Goal: Task Accomplishment & Management: Use online tool/utility

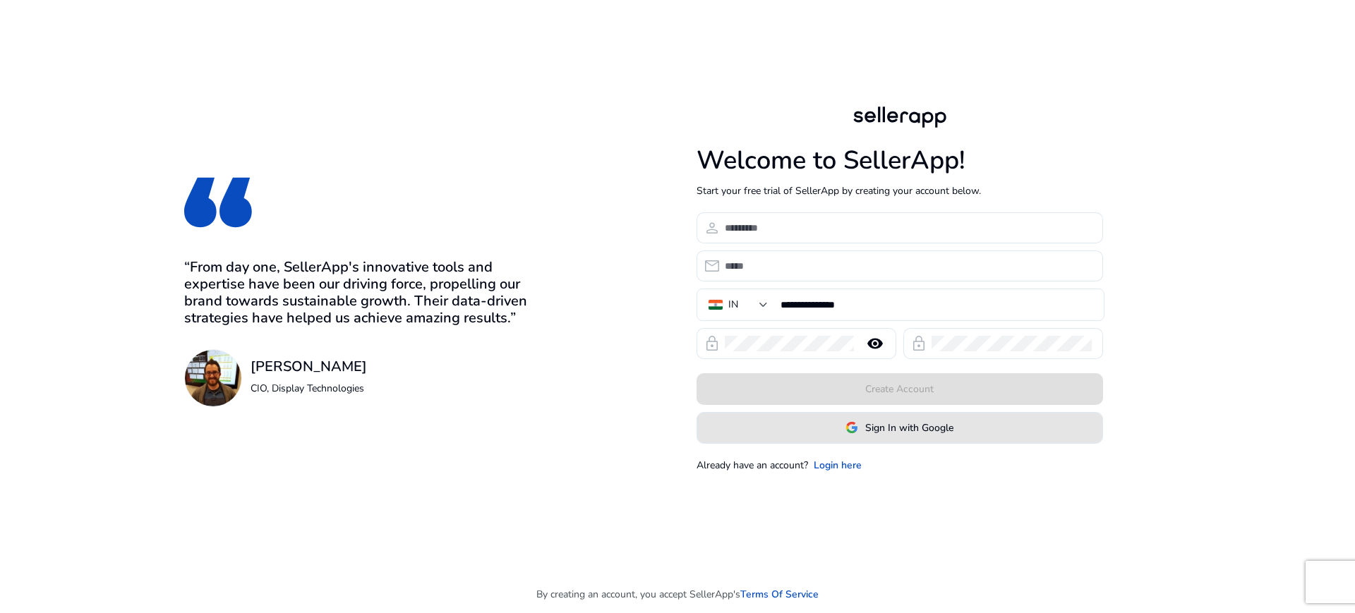
click at [805, 424] on span at bounding box center [899, 428] width 405 height 34
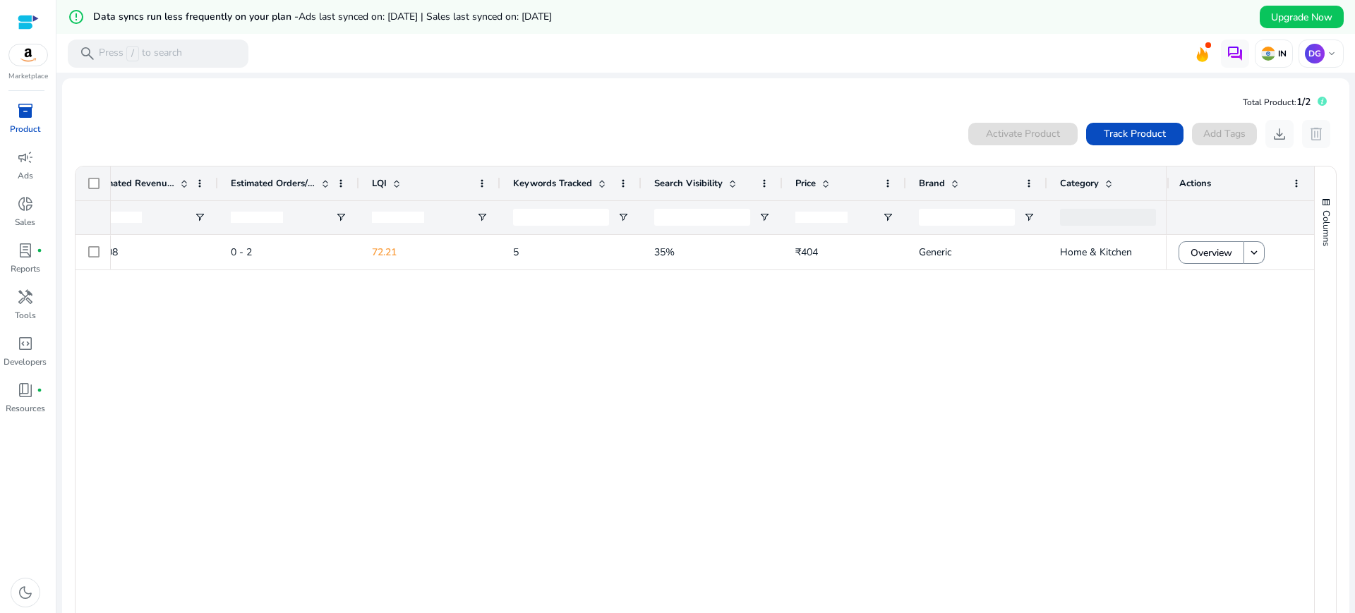
scroll to position [0, 899]
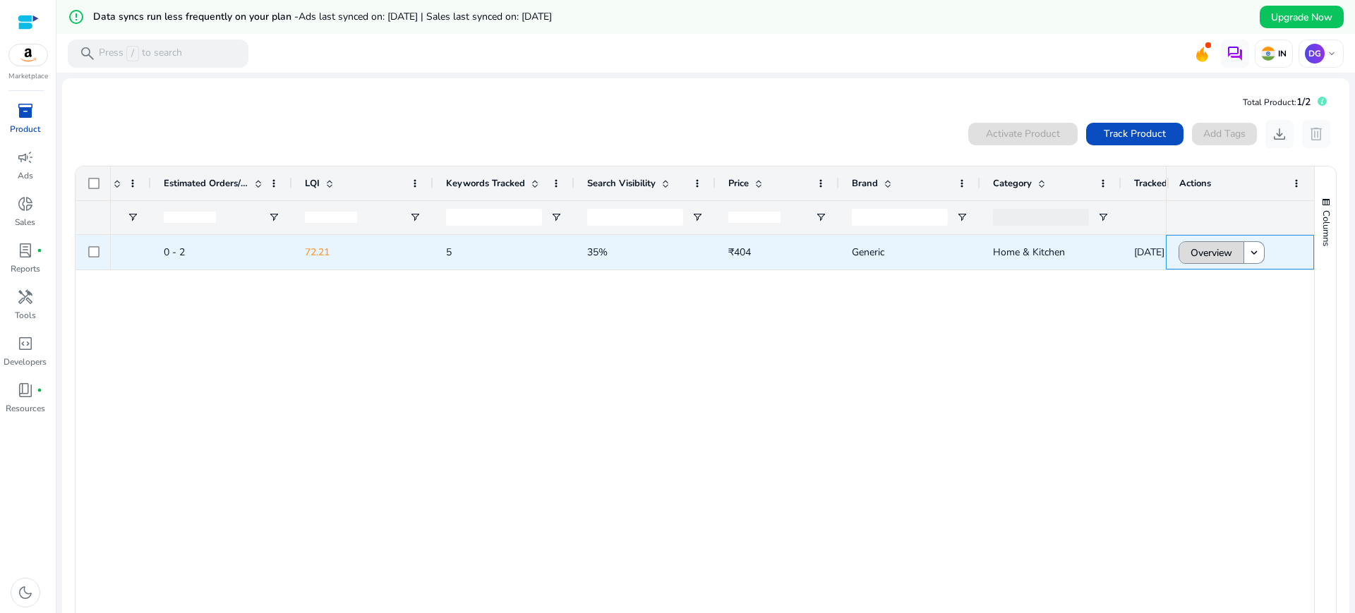
click at [1191, 249] on span "Overview" at bounding box center [1212, 253] width 42 height 29
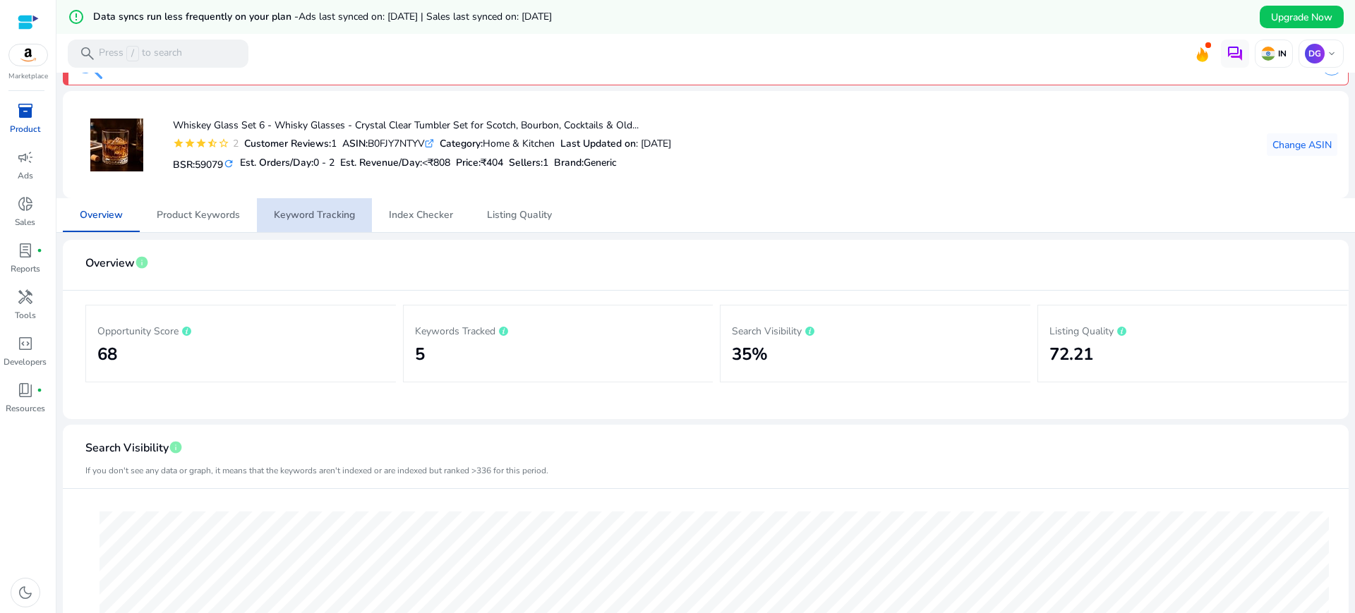
click at [286, 210] on span "Keyword Tracking" at bounding box center [314, 215] width 81 height 10
